Goal: Obtain resource: Download file/media

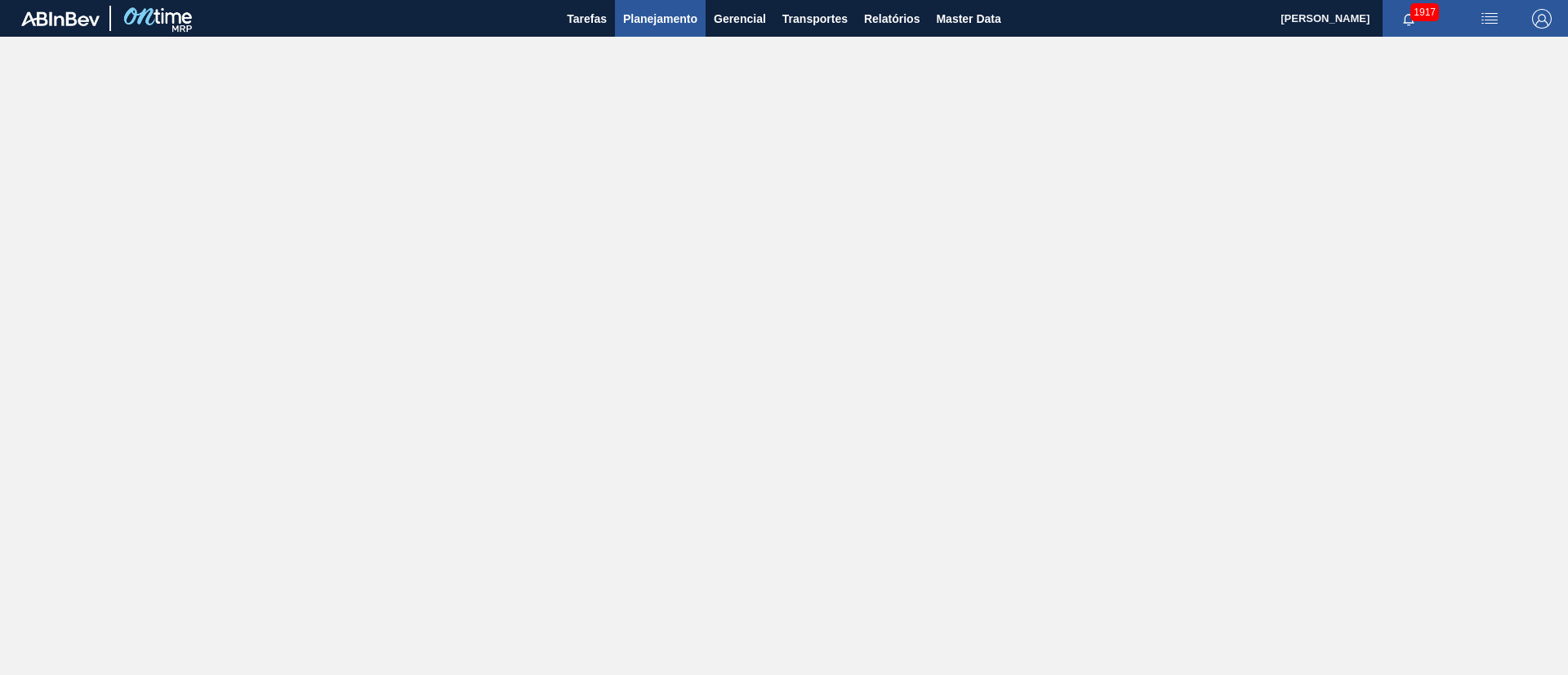
click at [633, 36] on button "Planejamento" at bounding box center [660, 18] width 91 height 37
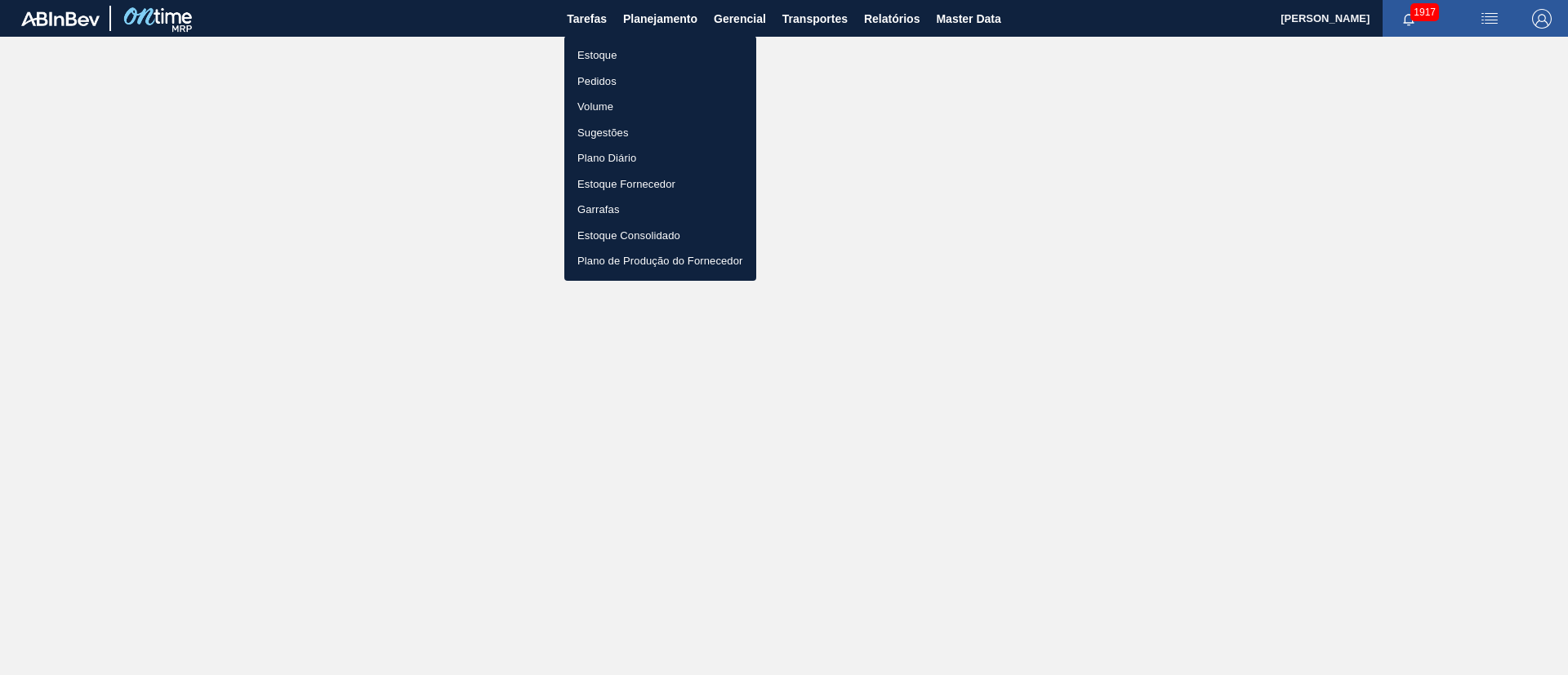
click at [608, 57] on li "Estoque" at bounding box center [660, 56] width 192 height 26
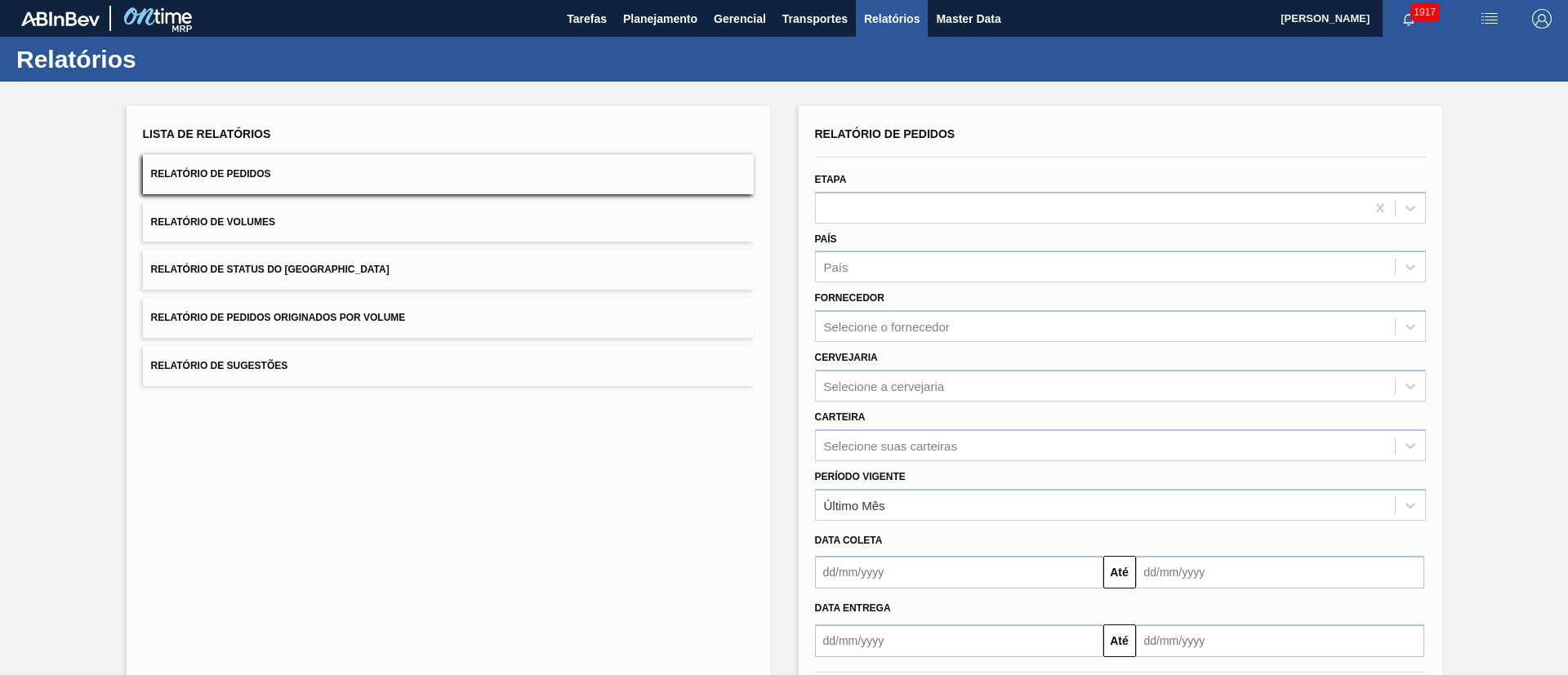
click at [356, 267] on button "Relatório de Status do [GEOGRAPHIC_DATA]" at bounding box center [448, 270] width 611 height 40
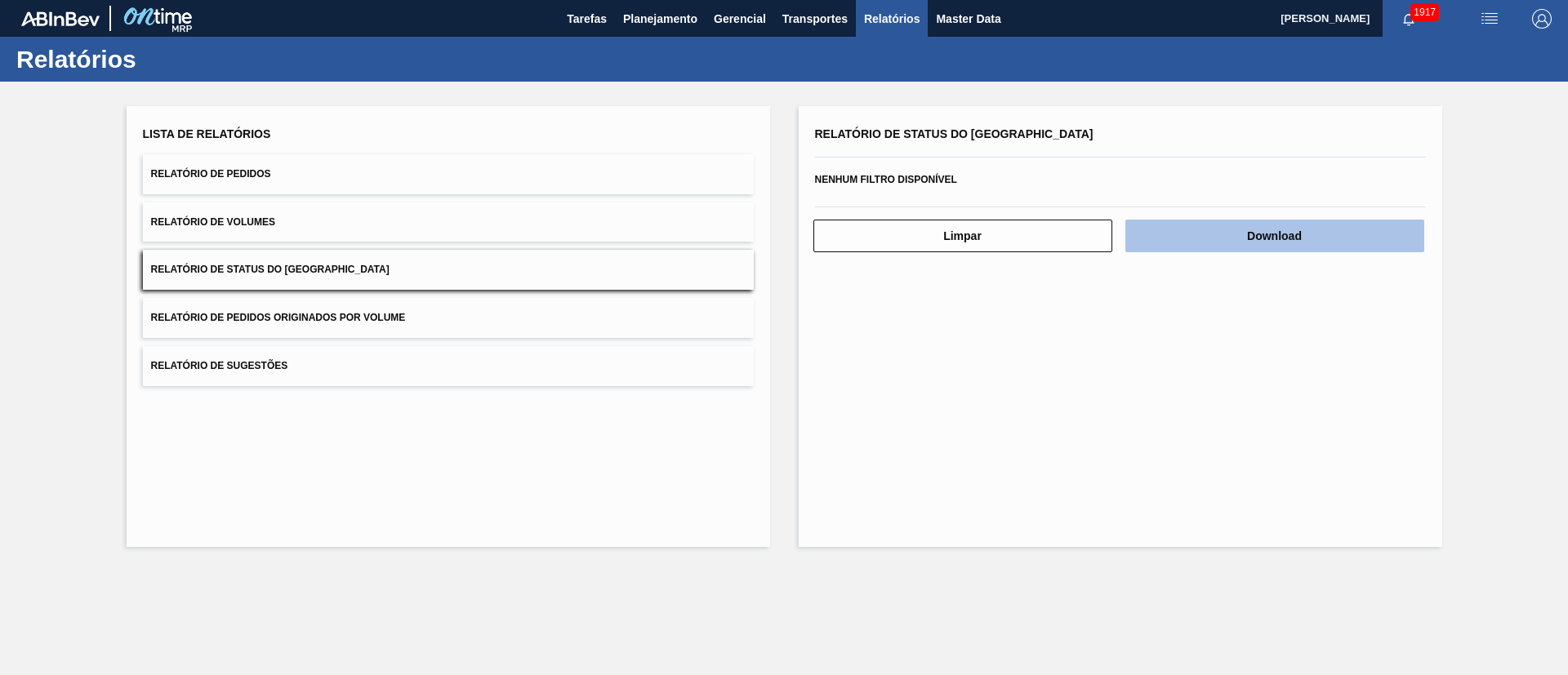
click at [1343, 228] on button "Download" at bounding box center [1275, 236] width 299 height 33
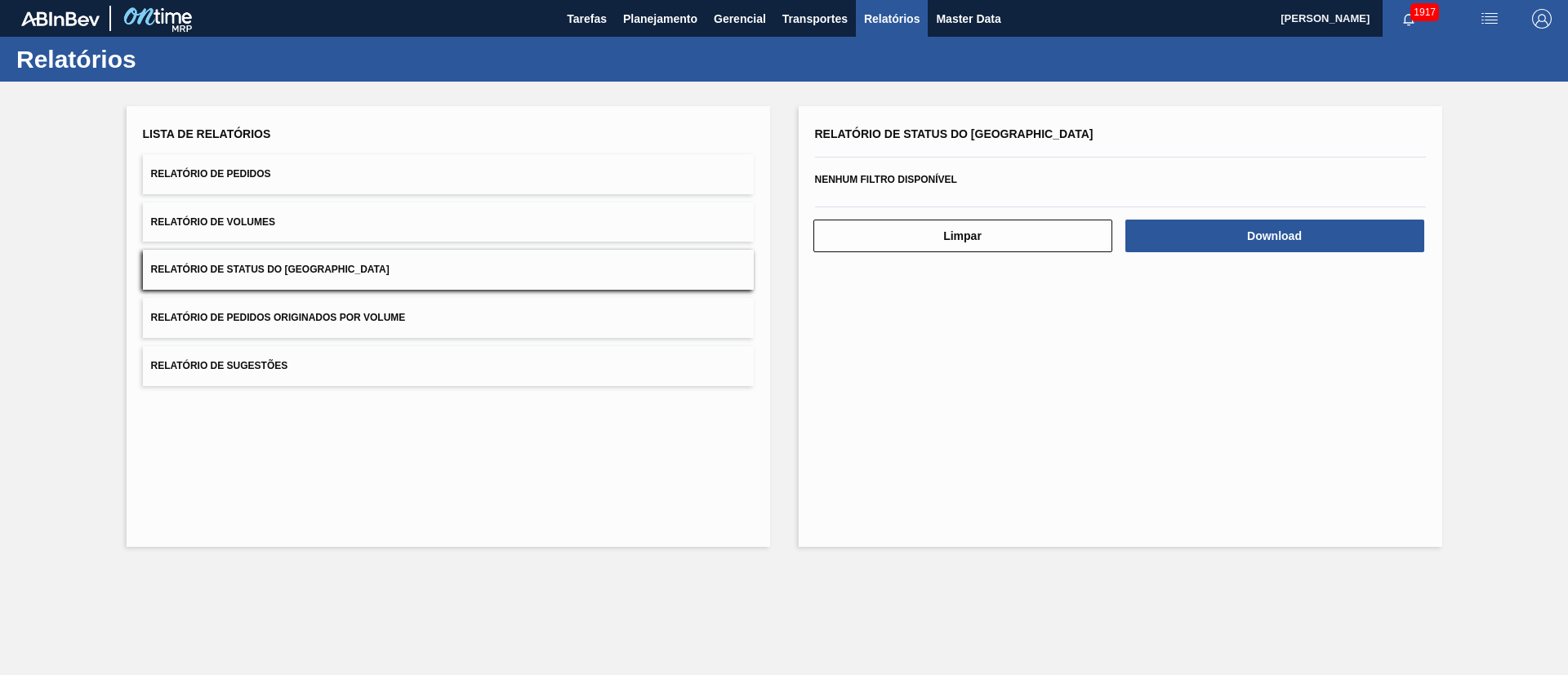
click at [261, 183] on button "Relatório de Pedidos" at bounding box center [448, 174] width 611 height 40
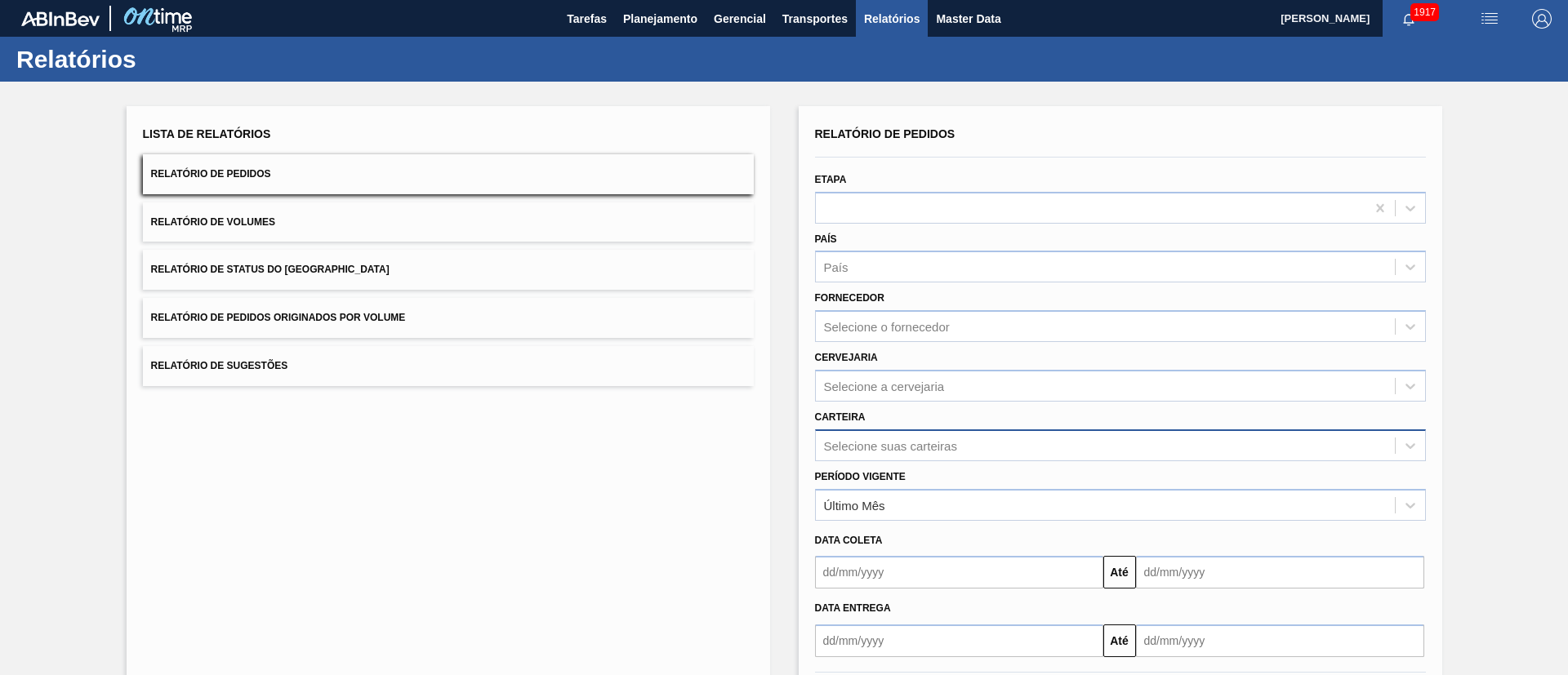
click at [894, 437] on div "Selecione suas carteiras" at bounding box center [1105, 445] width 579 height 24
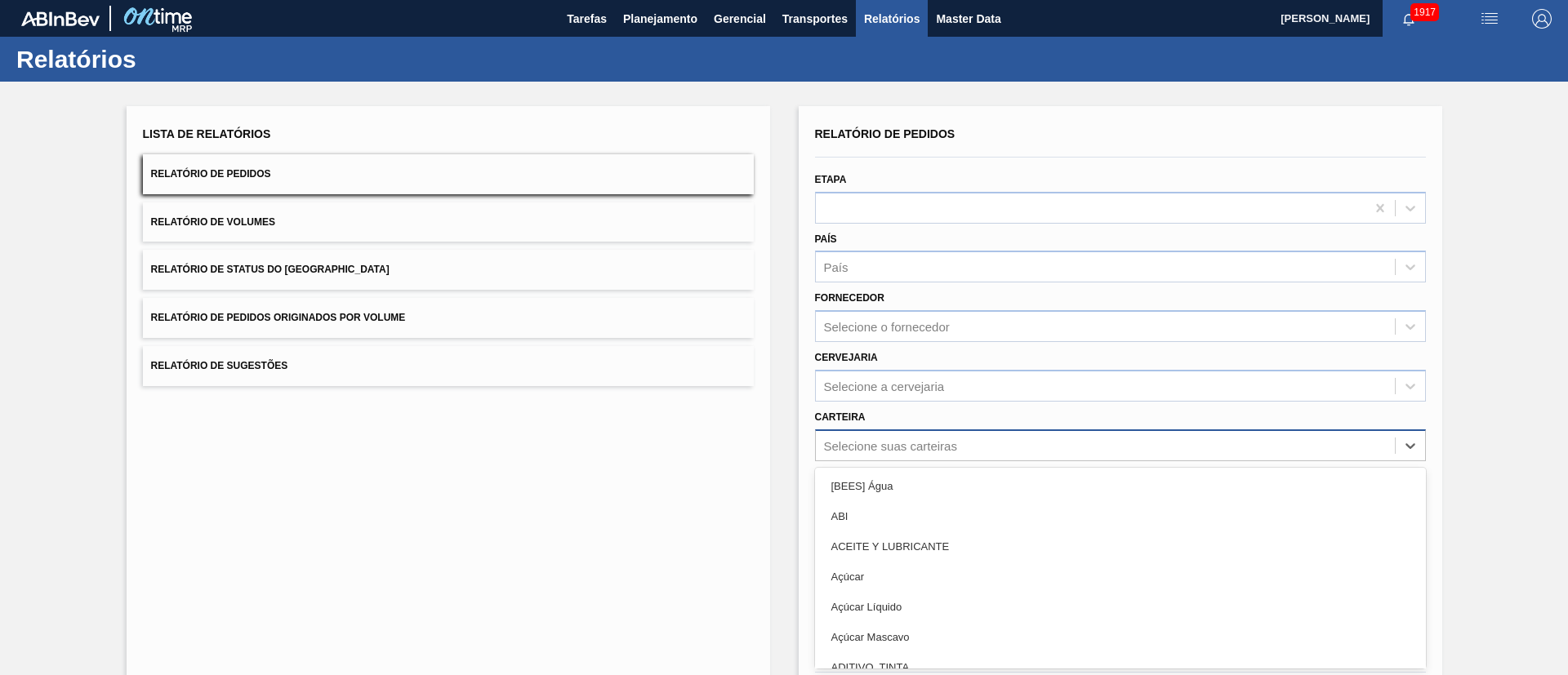
scroll to position [44, 0]
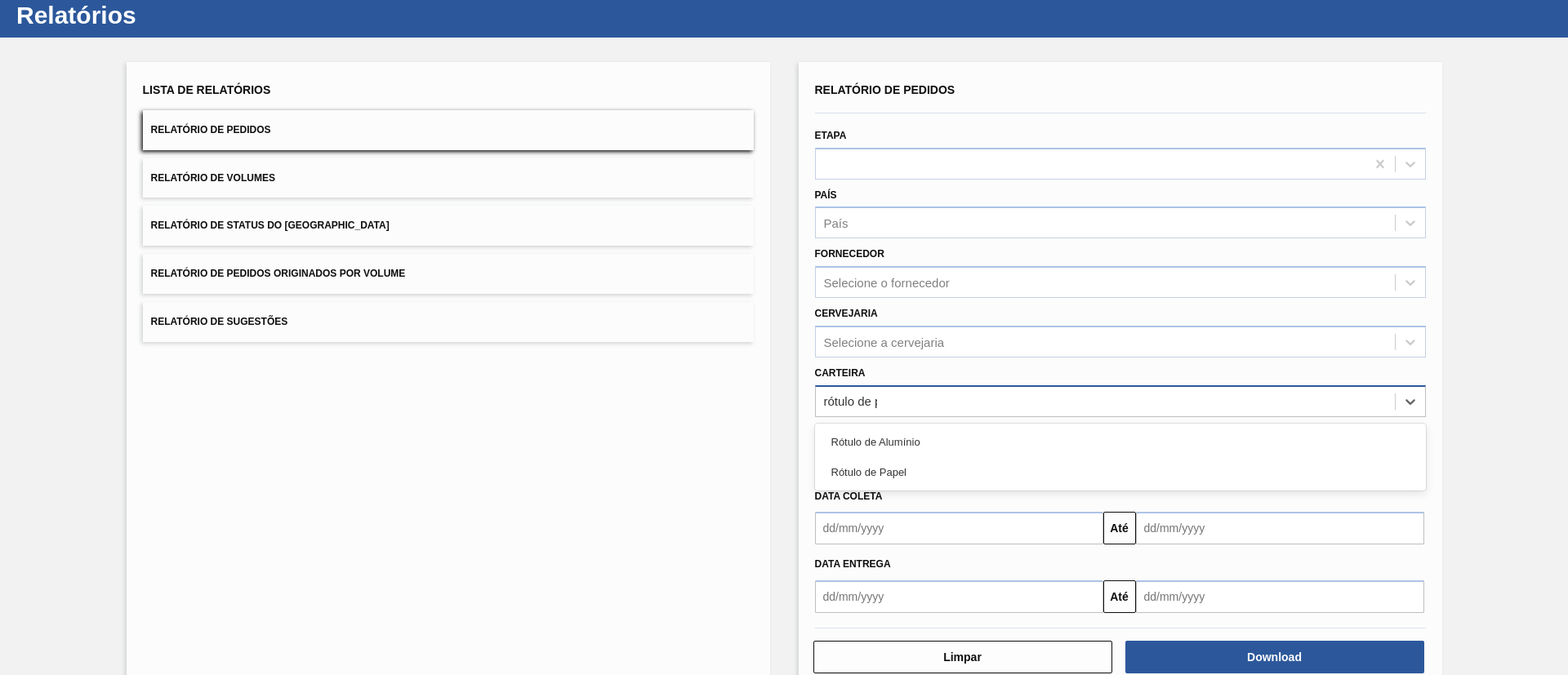
type input "rótulo de pa"
click at [894, 437] on div "Rótulo de Papel" at bounding box center [1120, 442] width 611 height 30
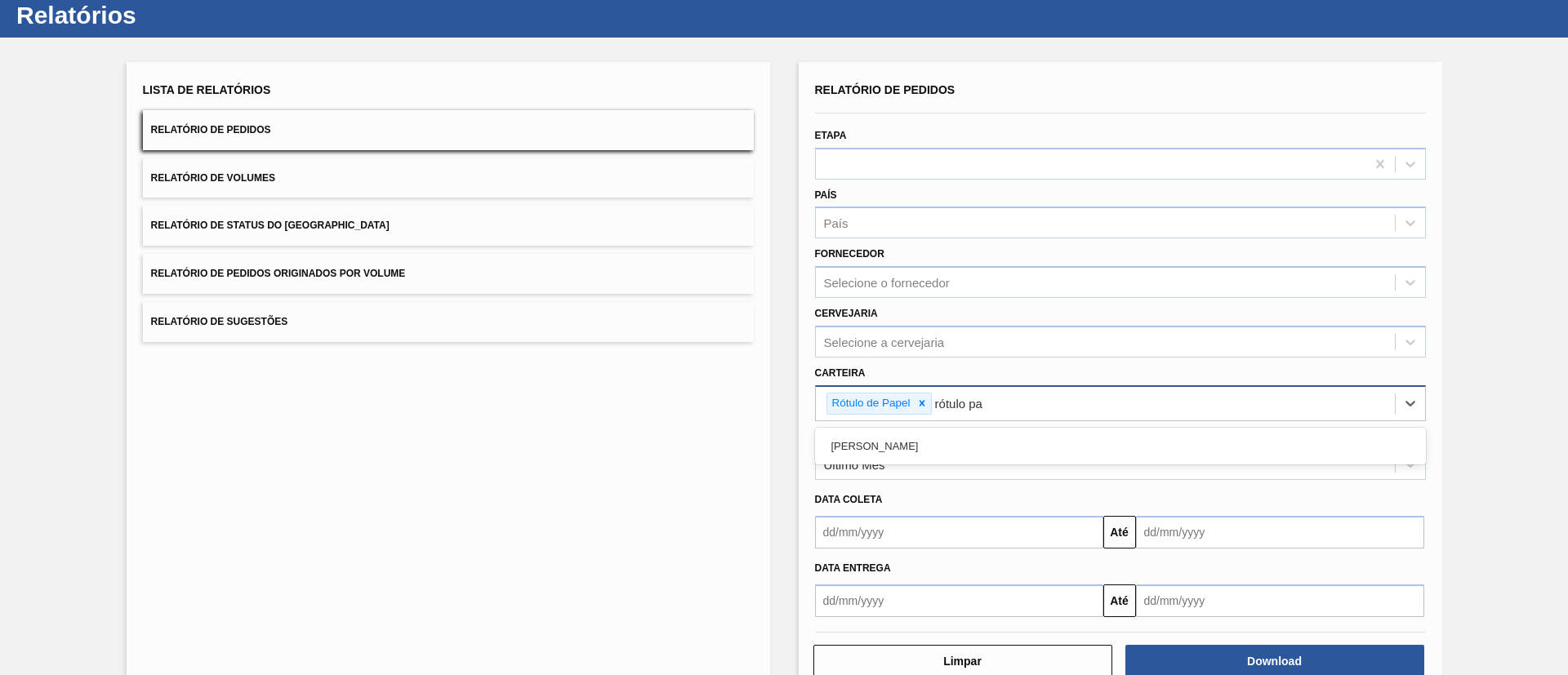
type input "rótulo pap"
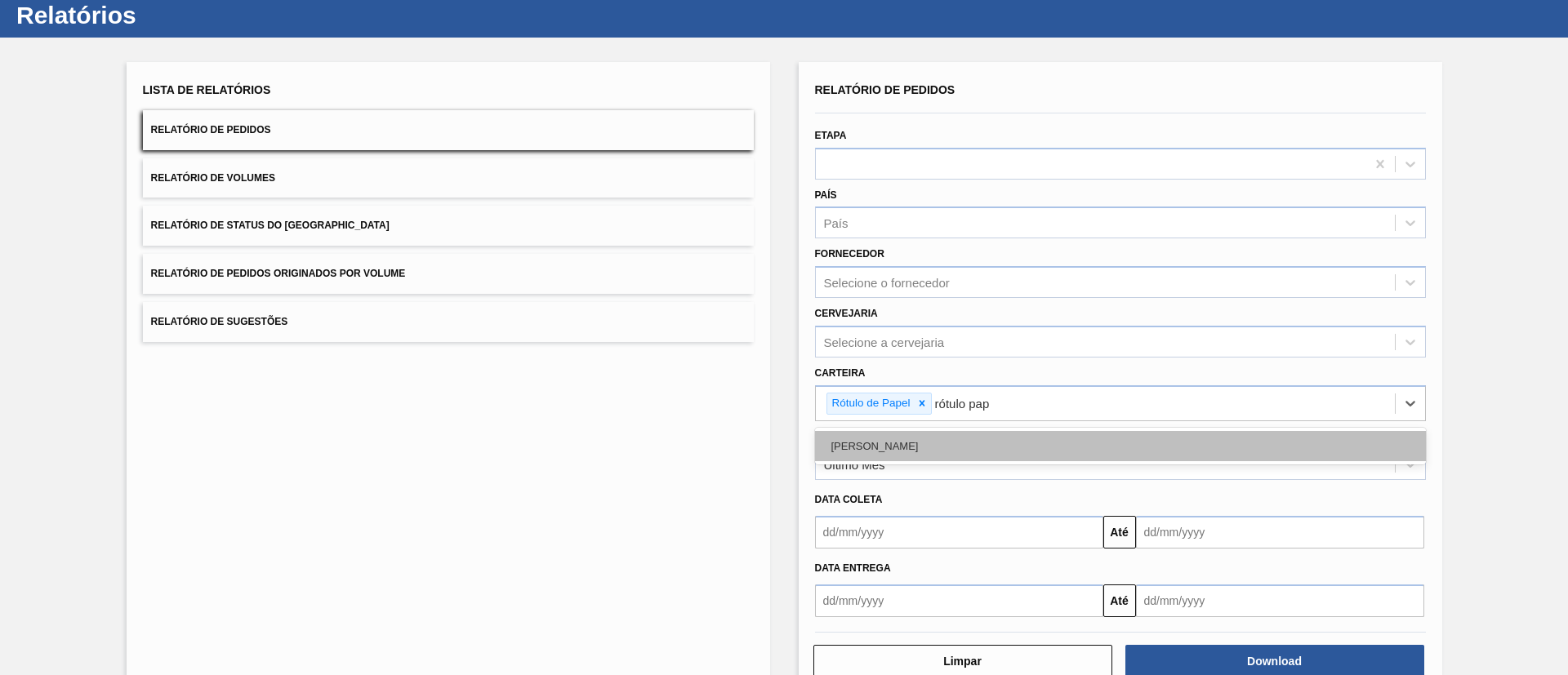
click at [919, 431] on div "[PERSON_NAME]" at bounding box center [1120, 446] width 611 height 30
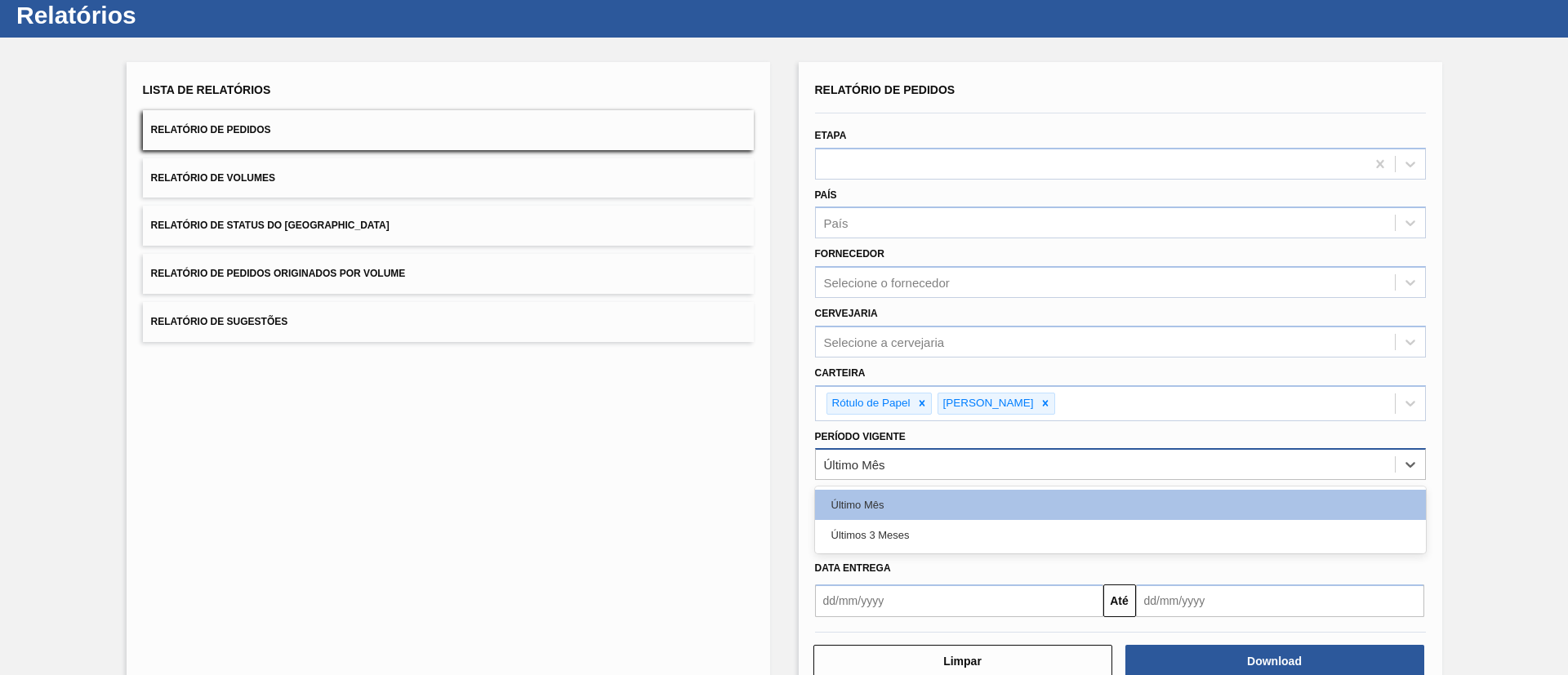
click at [850, 463] on div "Último Mês" at bounding box center [854, 465] width 61 height 14
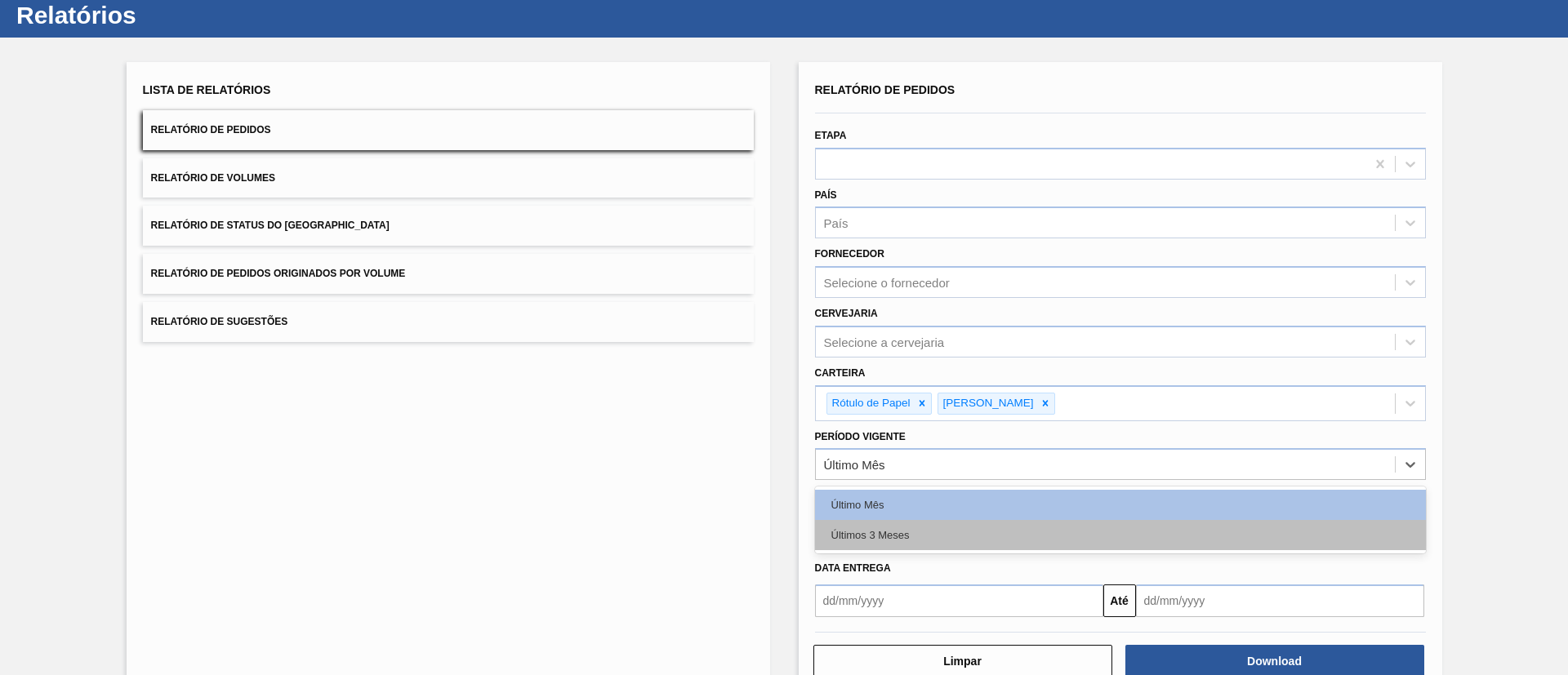
click at [888, 541] on div "Últimos 3 Meses" at bounding box center [1120, 535] width 611 height 30
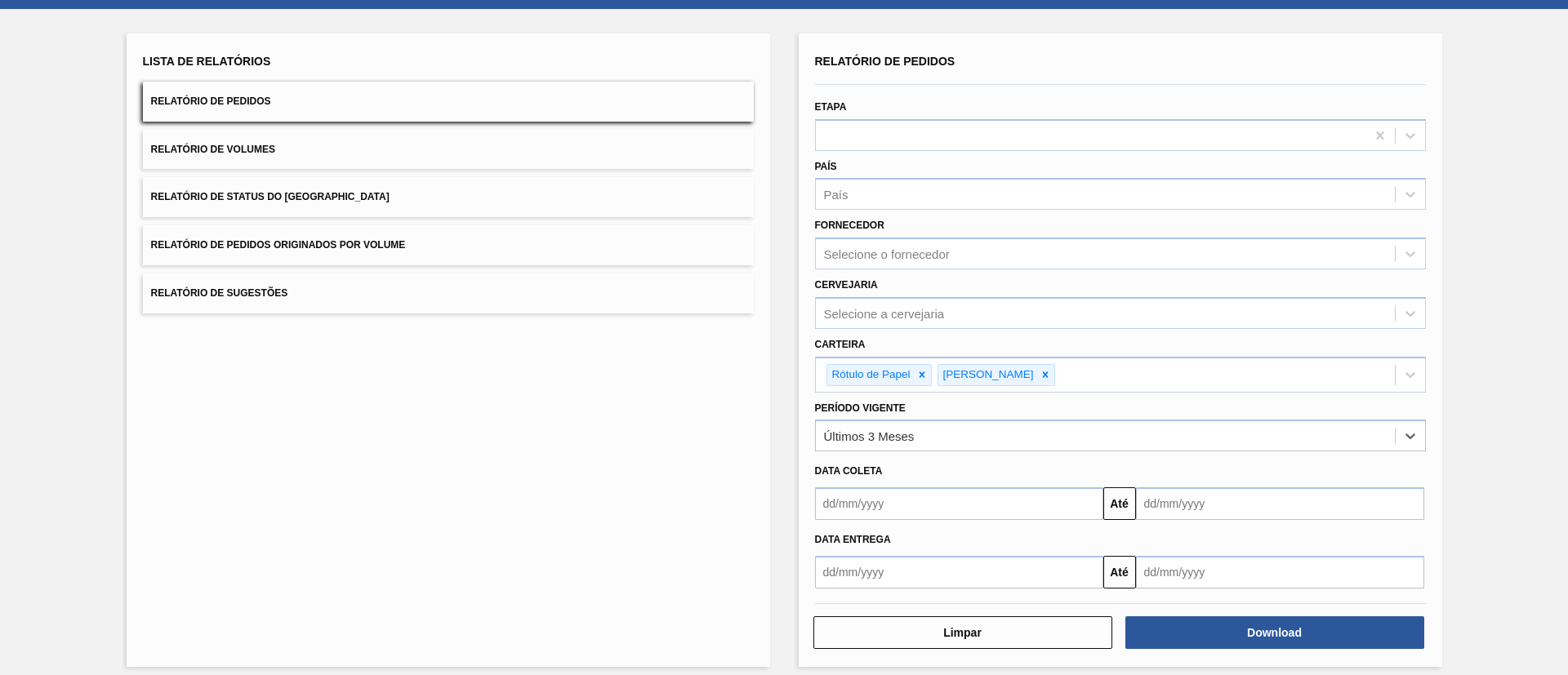
scroll to position [85, 0]
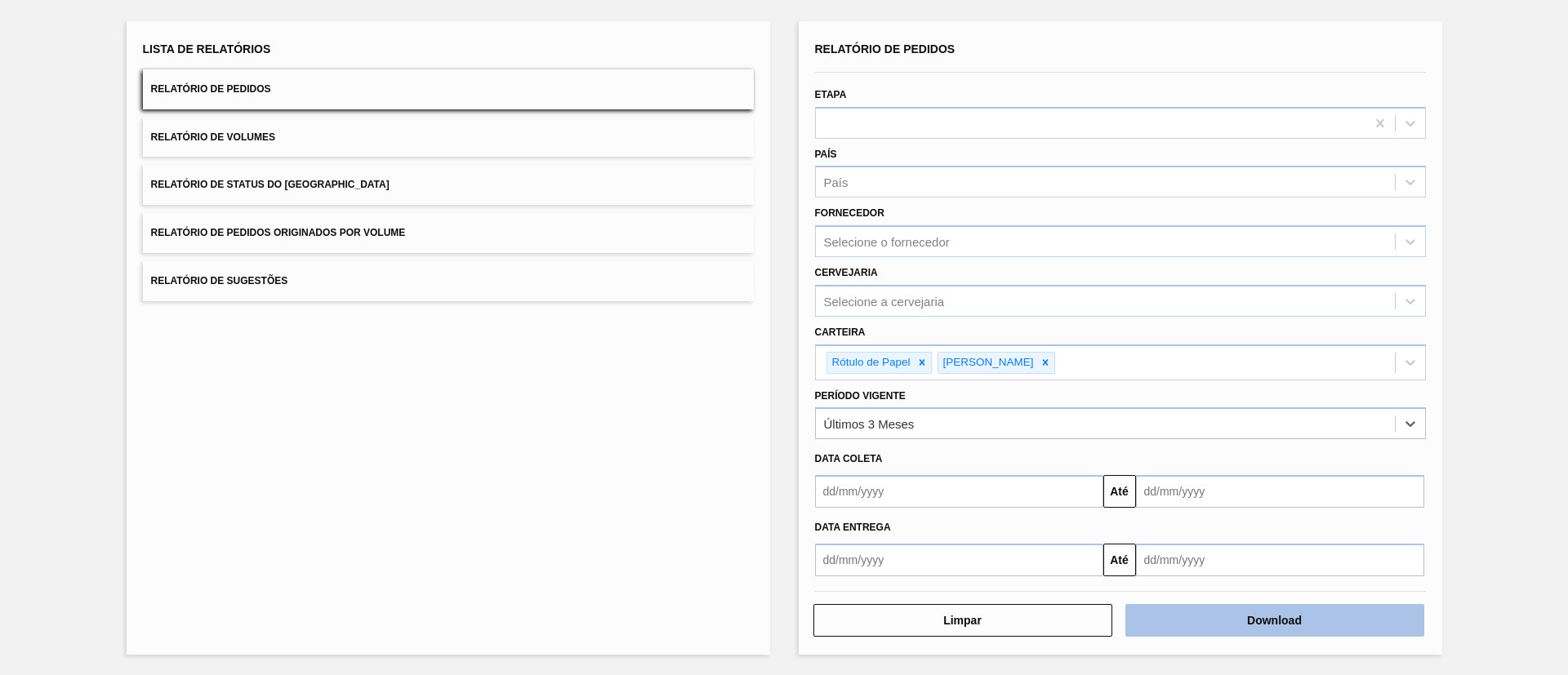
click at [1251, 630] on button "Download" at bounding box center [1275, 621] width 299 height 33
